Goal: Task Accomplishment & Management: Manage account settings

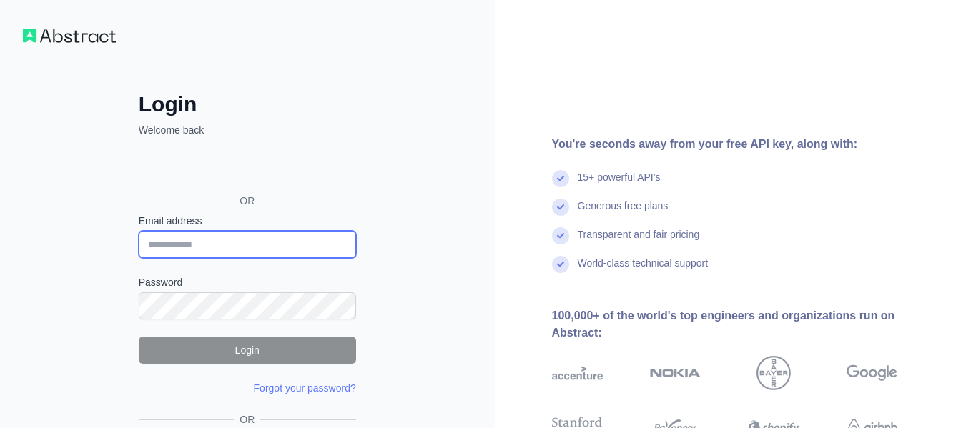
click at [226, 252] on input "Email address" at bounding box center [247, 244] width 217 height 27
click at [209, 244] on input "Email address" at bounding box center [247, 244] width 217 height 27
type input "**********"
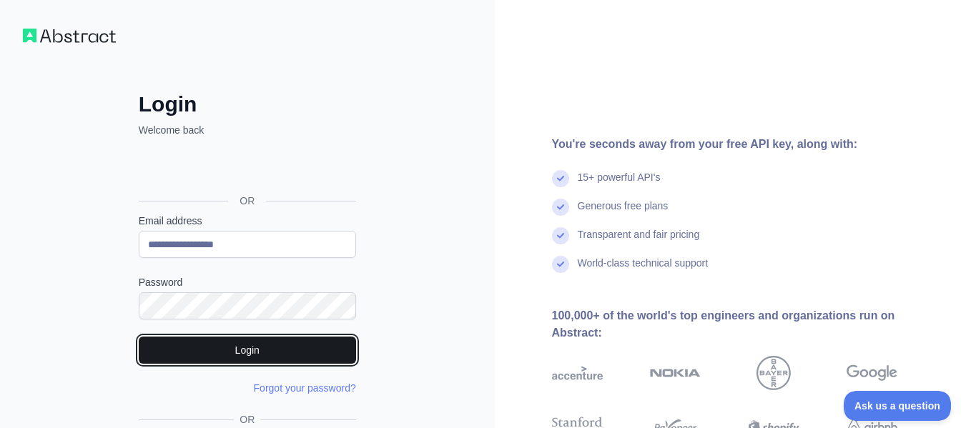
click at [282, 343] on button "Login" at bounding box center [247, 350] width 217 height 27
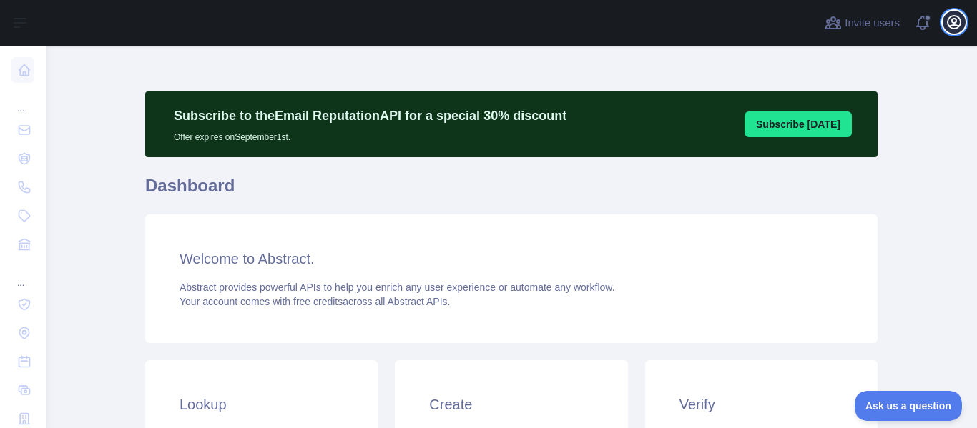
click at [954, 26] on icon "button" at bounding box center [953, 22] width 17 height 17
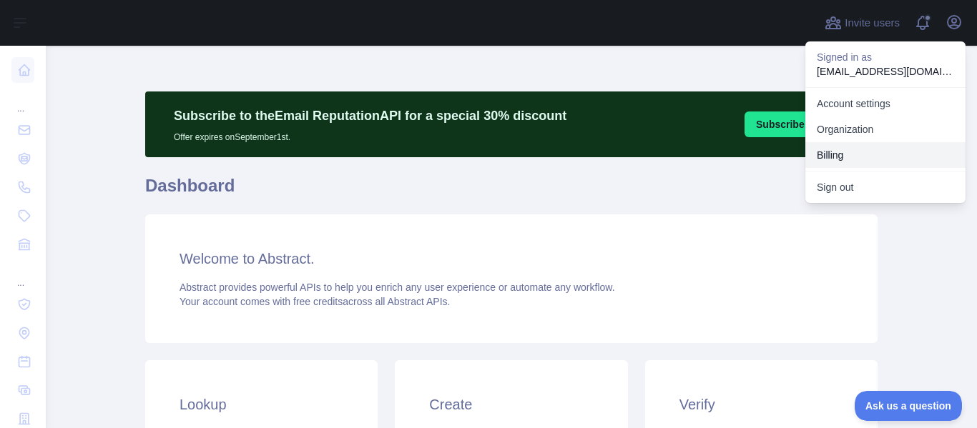
click at [831, 155] on button "Billing" at bounding box center [885, 155] width 160 height 26
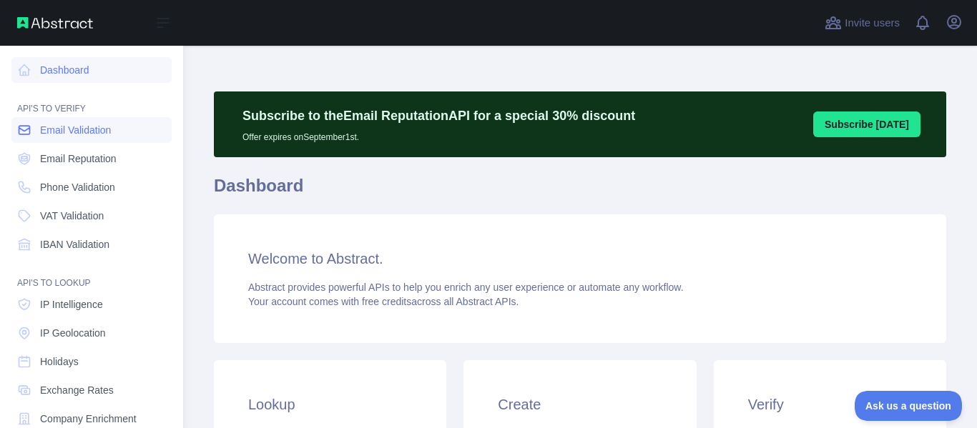
click at [78, 128] on span "Email Validation" at bounding box center [75, 130] width 71 height 14
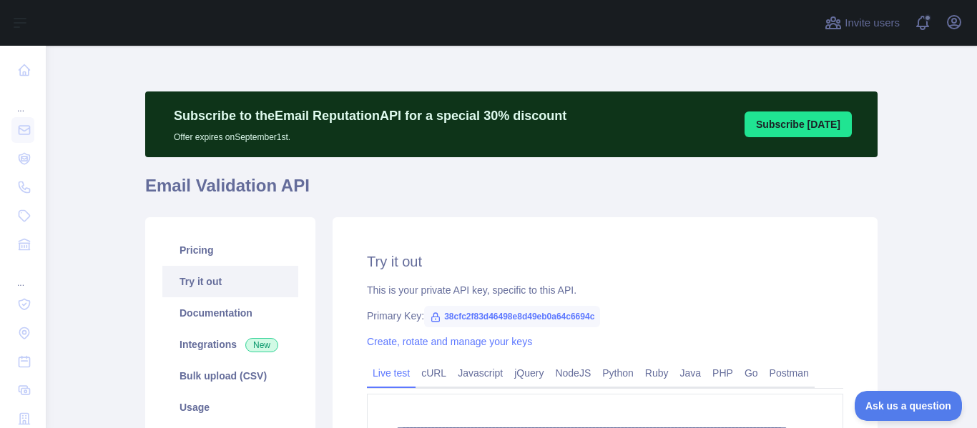
click at [245, 186] on h1 "Email Validation API" at bounding box center [511, 191] width 732 height 34
click at [218, 245] on link "Pricing" at bounding box center [230, 250] width 136 height 31
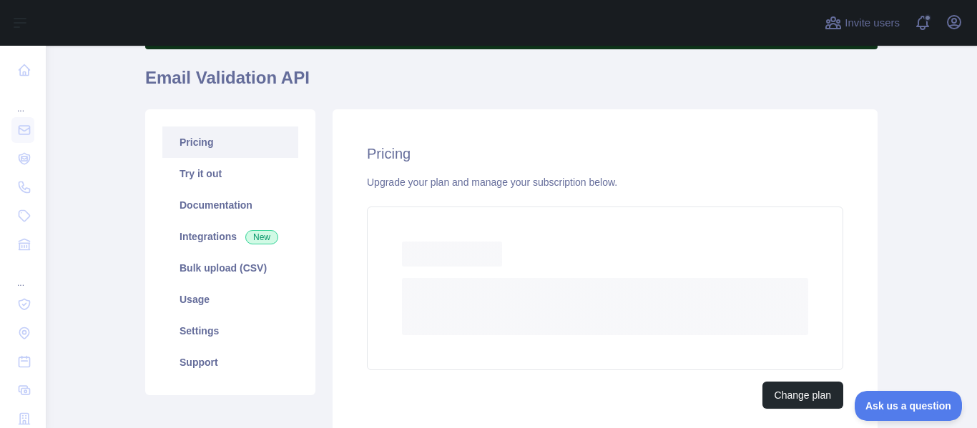
scroll to position [143, 0]
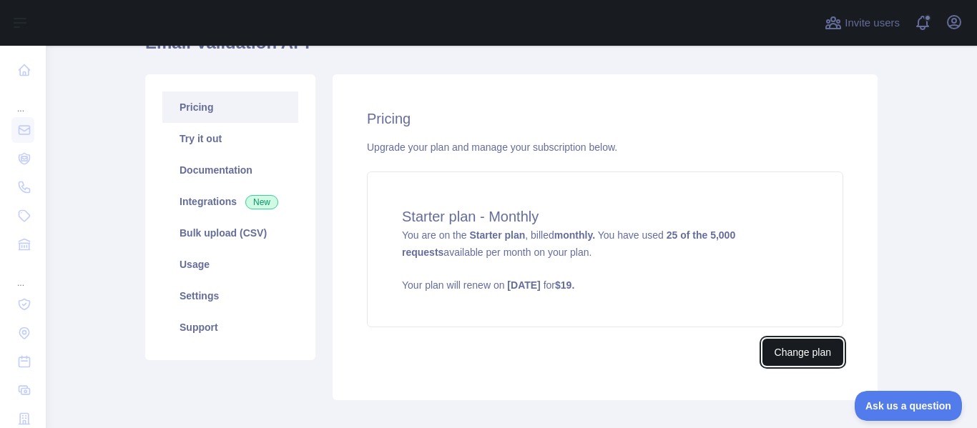
click at [788, 352] on button "Change plan" at bounding box center [802, 352] width 81 height 27
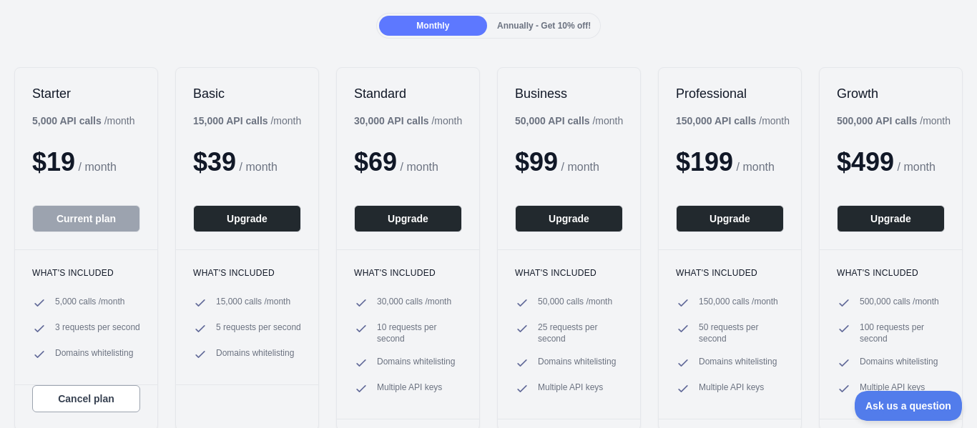
scroll to position [286, 0]
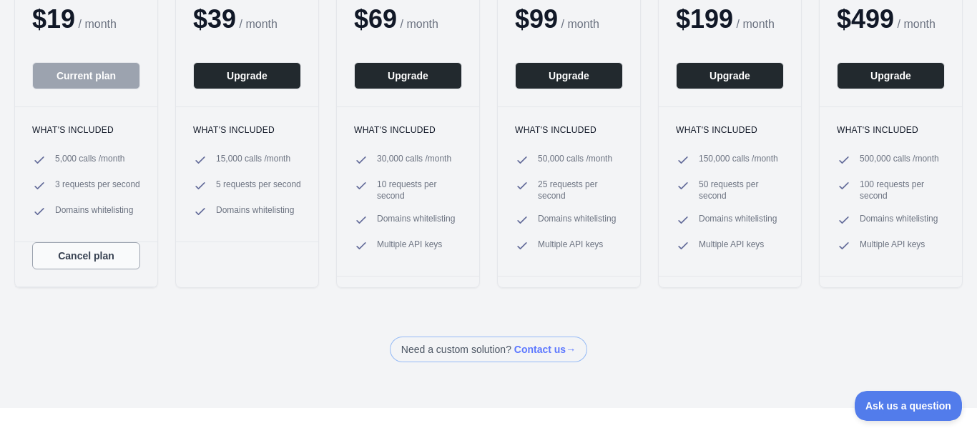
click at [87, 257] on button "Cancel plan" at bounding box center [86, 255] width 108 height 27
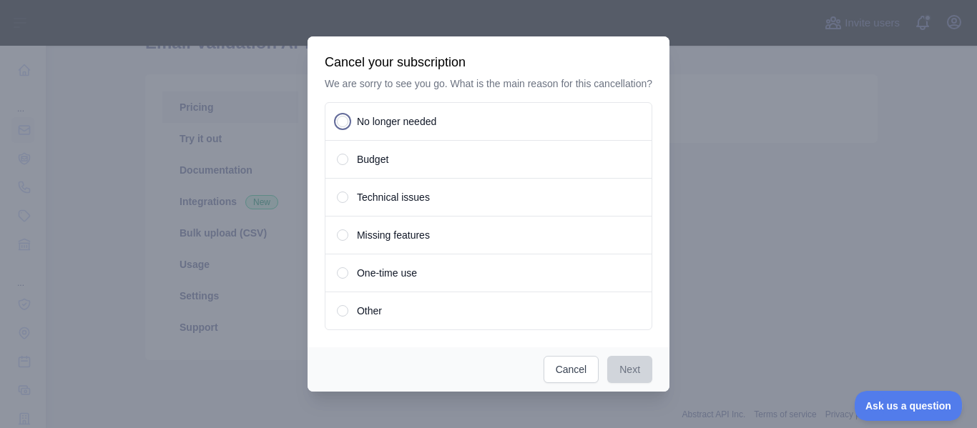
click at [345, 122] on span at bounding box center [342, 121] width 4 height 4
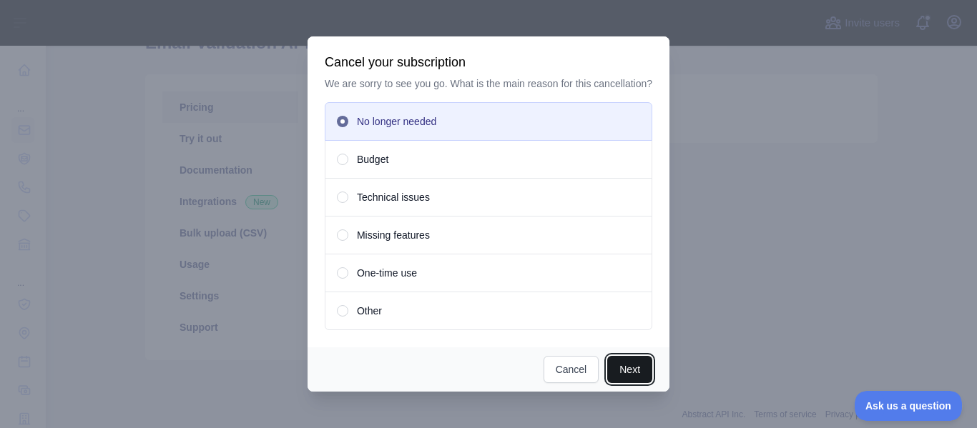
click at [644, 369] on button "Next" at bounding box center [629, 369] width 45 height 27
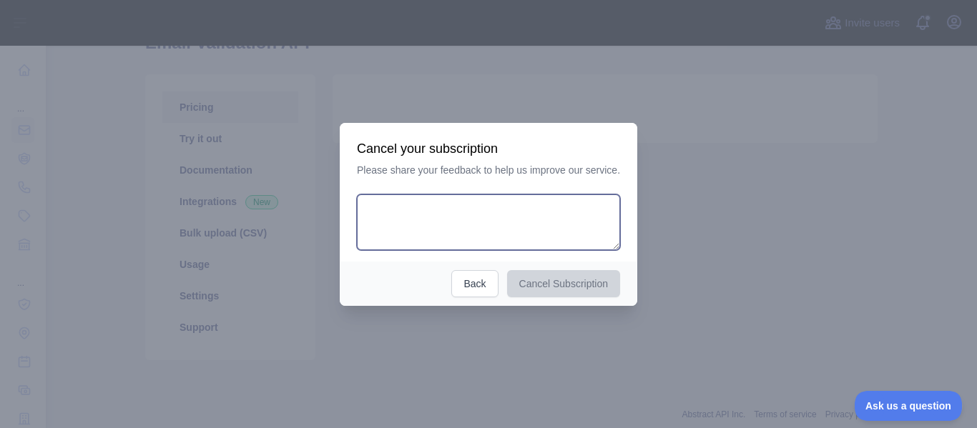
click at [461, 217] on textarea at bounding box center [488, 223] width 263 height 56
type textarea "*******"
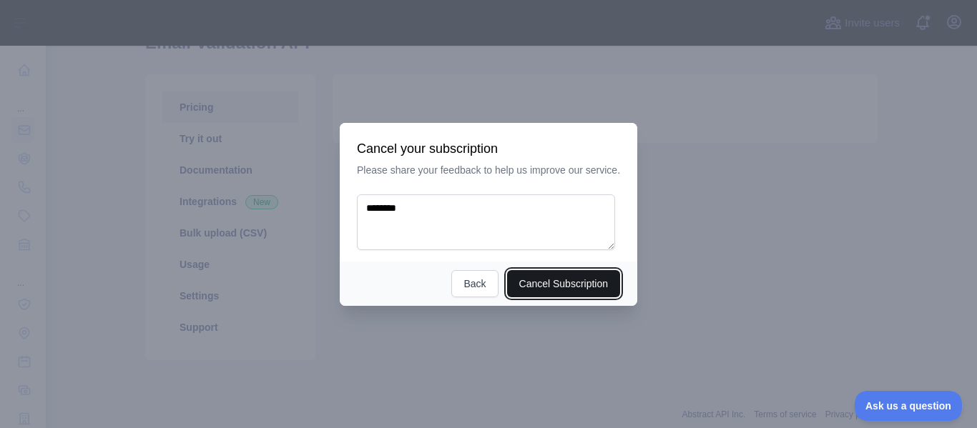
click at [555, 290] on button "Cancel Subscription" at bounding box center [564, 283] width 114 height 27
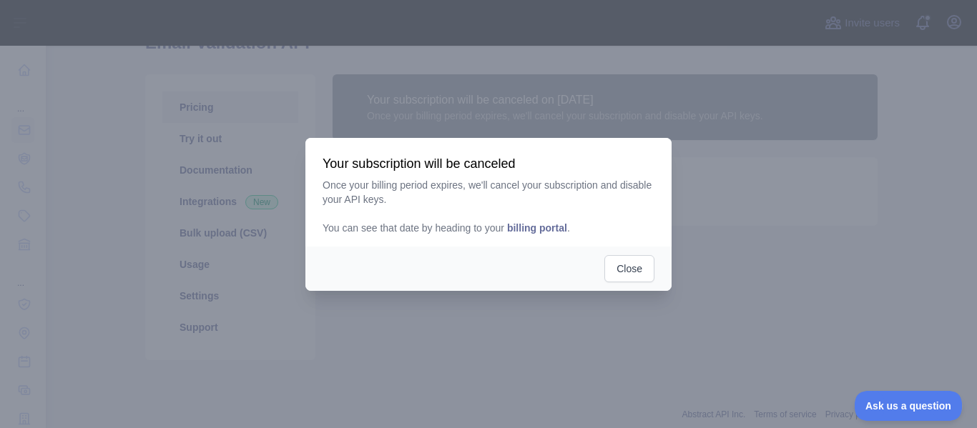
drag, startPoint x: 536, startPoint y: 230, endPoint x: 506, endPoint y: 259, distance: 41.5
click at [501, 267] on div "Close" at bounding box center [488, 269] width 366 height 44
click at [529, 226] on span "billing portal" at bounding box center [537, 227] width 60 height 11
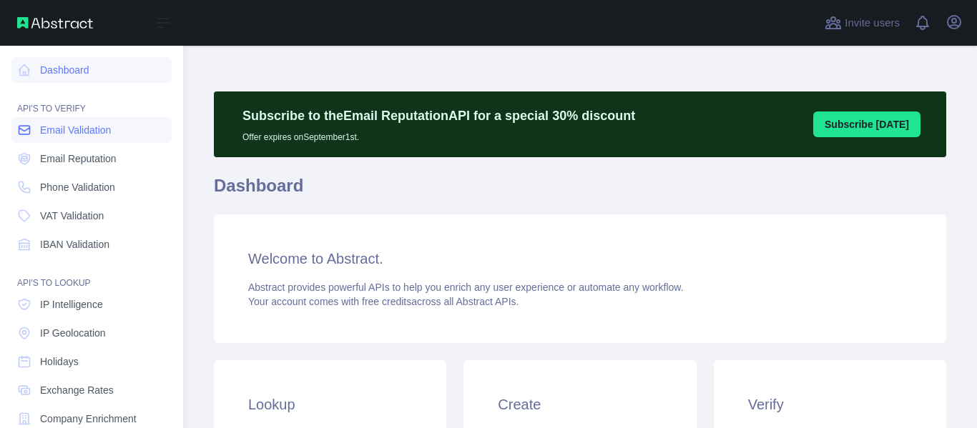
click at [62, 132] on span "Email Validation" at bounding box center [75, 130] width 71 height 14
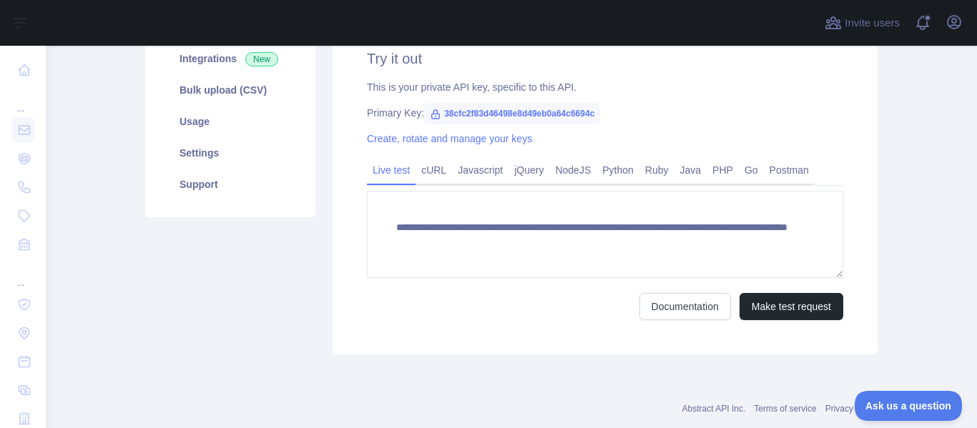
scroll to position [143, 0]
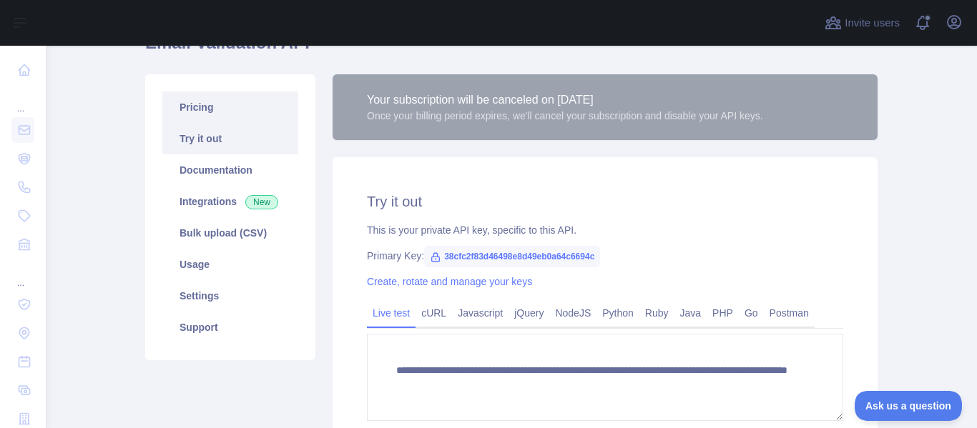
click at [218, 112] on link "Pricing" at bounding box center [230, 107] width 136 height 31
